Goal: Transaction & Acquisition: Purchase product/service

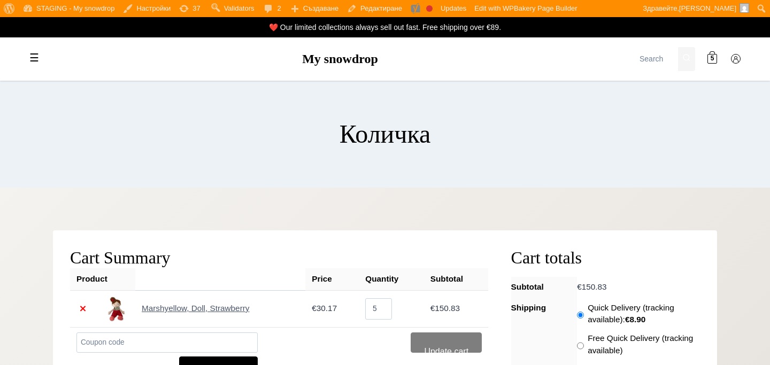
click at [302, 56] on link "My snowdrop" at bounding box center [340, 59] width 76 height 14
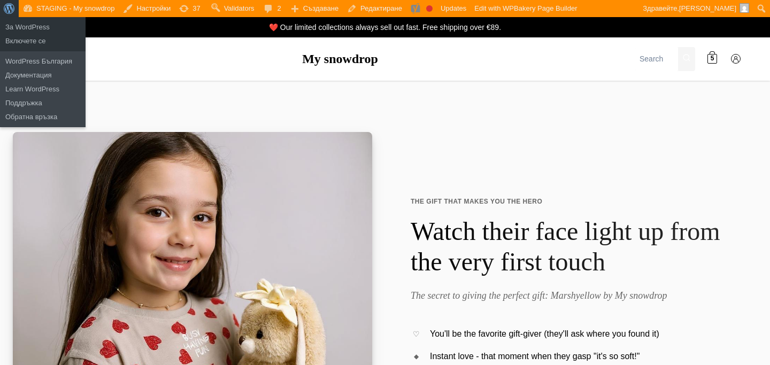
click at [15, 10] on link "За WordPress" at bounding box center [9, 8] width 19 height 17
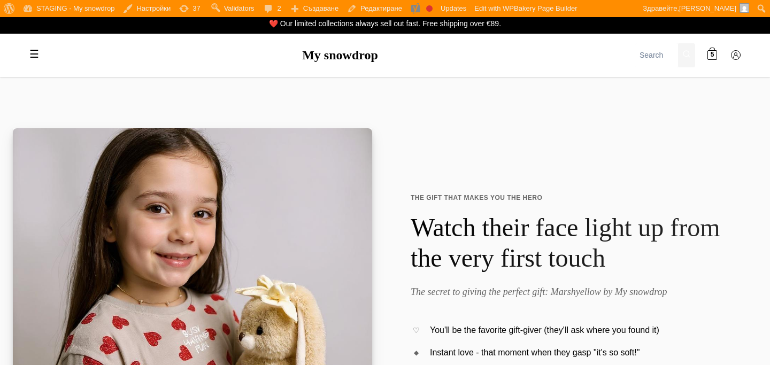
scroll to position [5, 0]
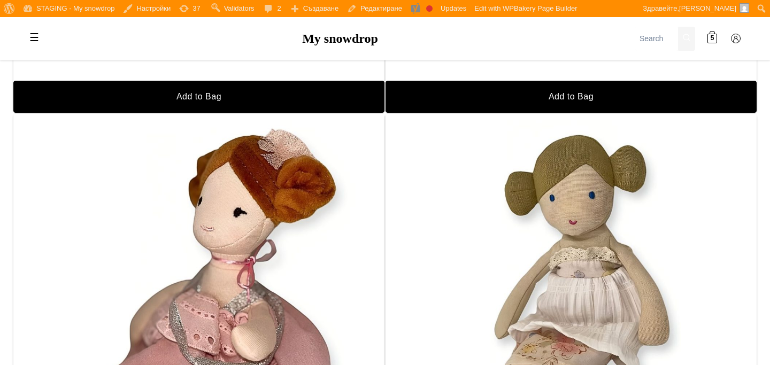
scroll to position [1090, 0]
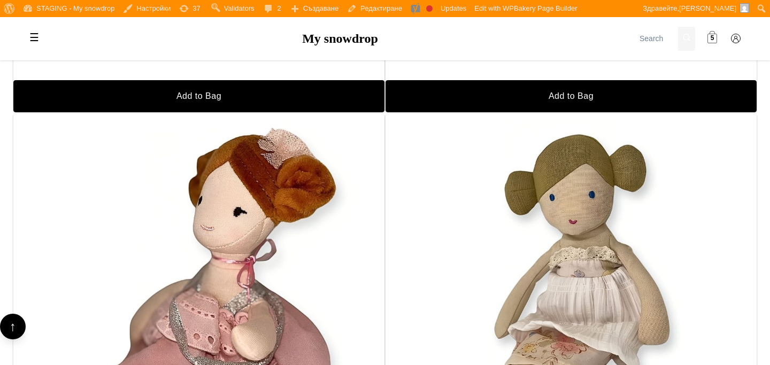
click at [711, 40] on span "5" at bounding box center [713, 39] width 4 height 10
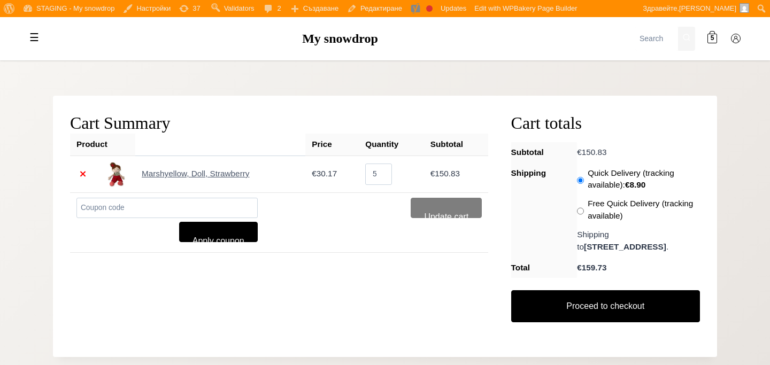
scroll to position [144, 0]
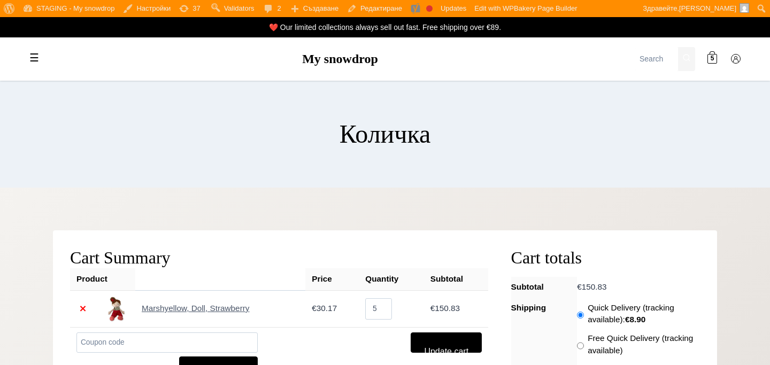
scroll to position [144, 0]
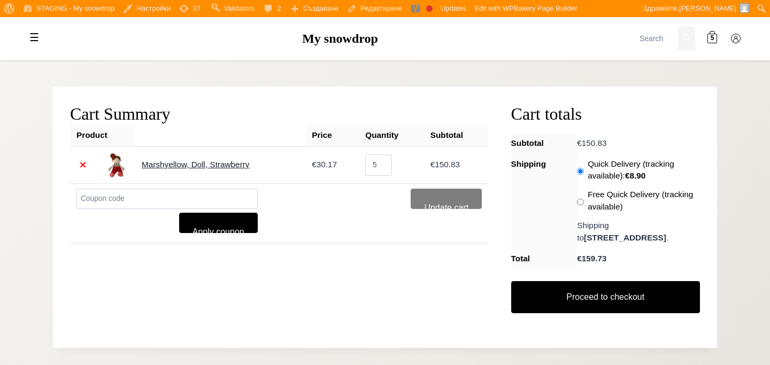
click at [156, 163] on link "Marshyellow, Doll, Strawberry" at bounding box center [196, 164] width 108 height 9
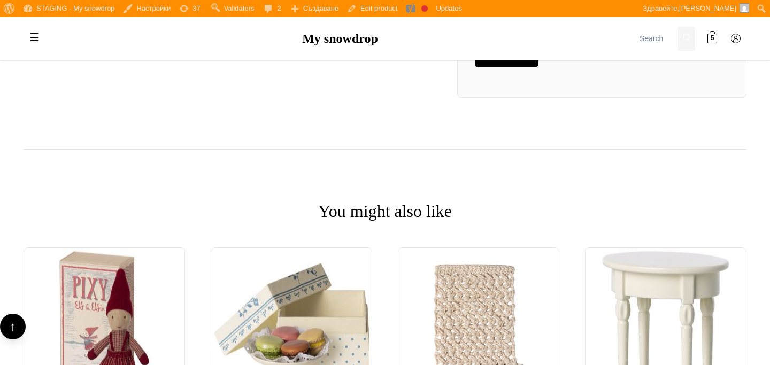
scroll to position [1359, 0]
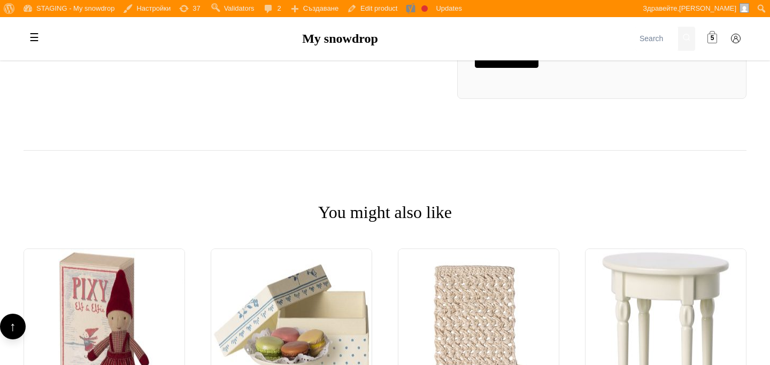
click at [711, 40] on span "5" at bounding box center [713, 39] width 4 height 10
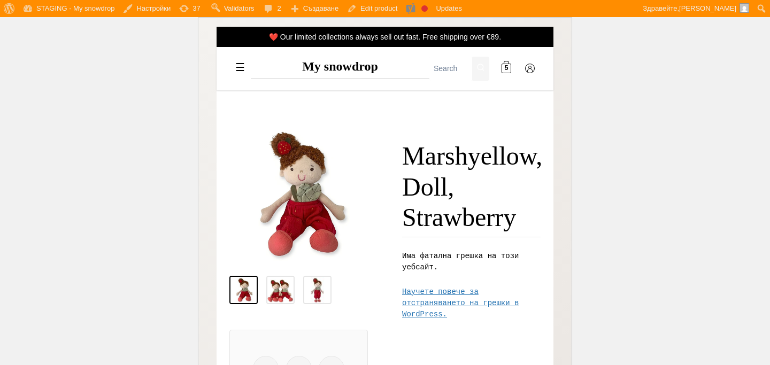
scroll to position [23, 0]
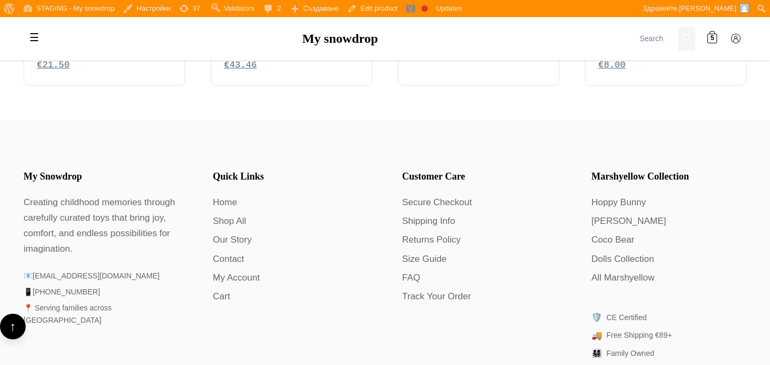
scroll to position [2088, 0]
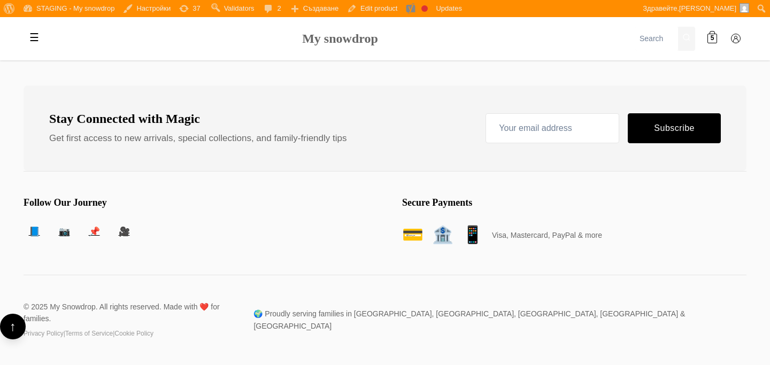
click at [363, 40] on link "My snowdrop" at bounding box center [340, 39] width 76 height 14
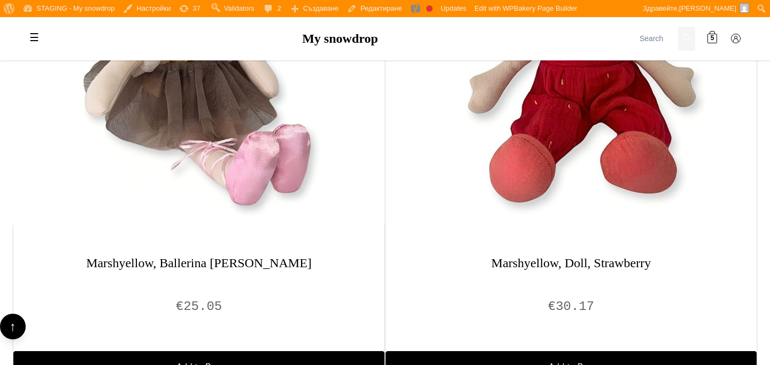
scroll to position [886, 0]
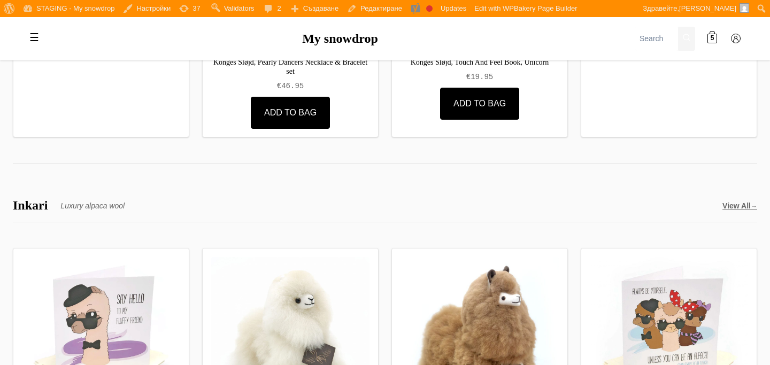
scroll to position [3023, 0]
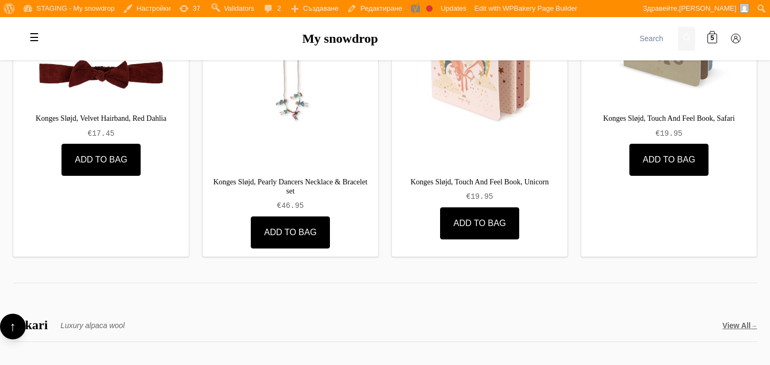
scroll to position [3015, 0]
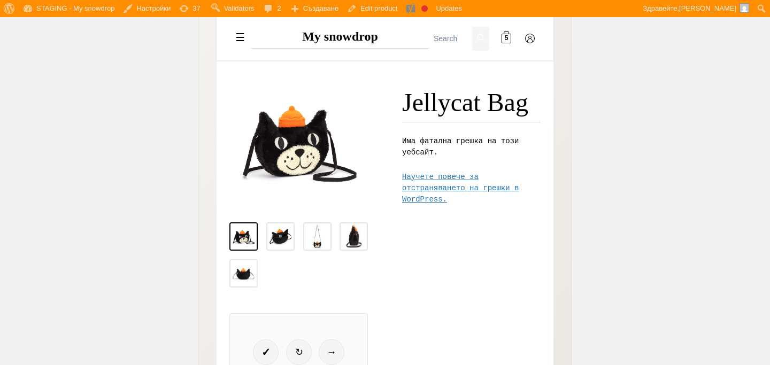
scroll to position [165, 0]
